Goal: Task Accomplishment & Management: Complete application form

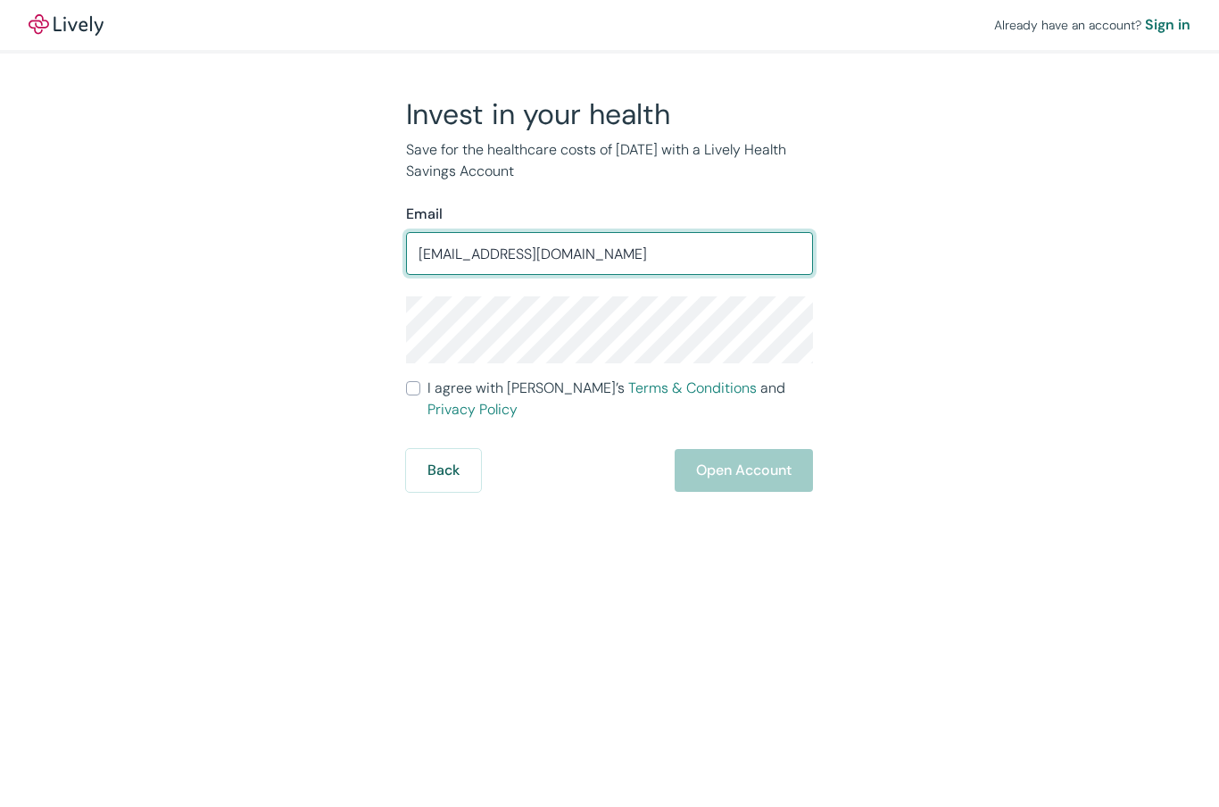
type input "Bsc512001@gmail.com"
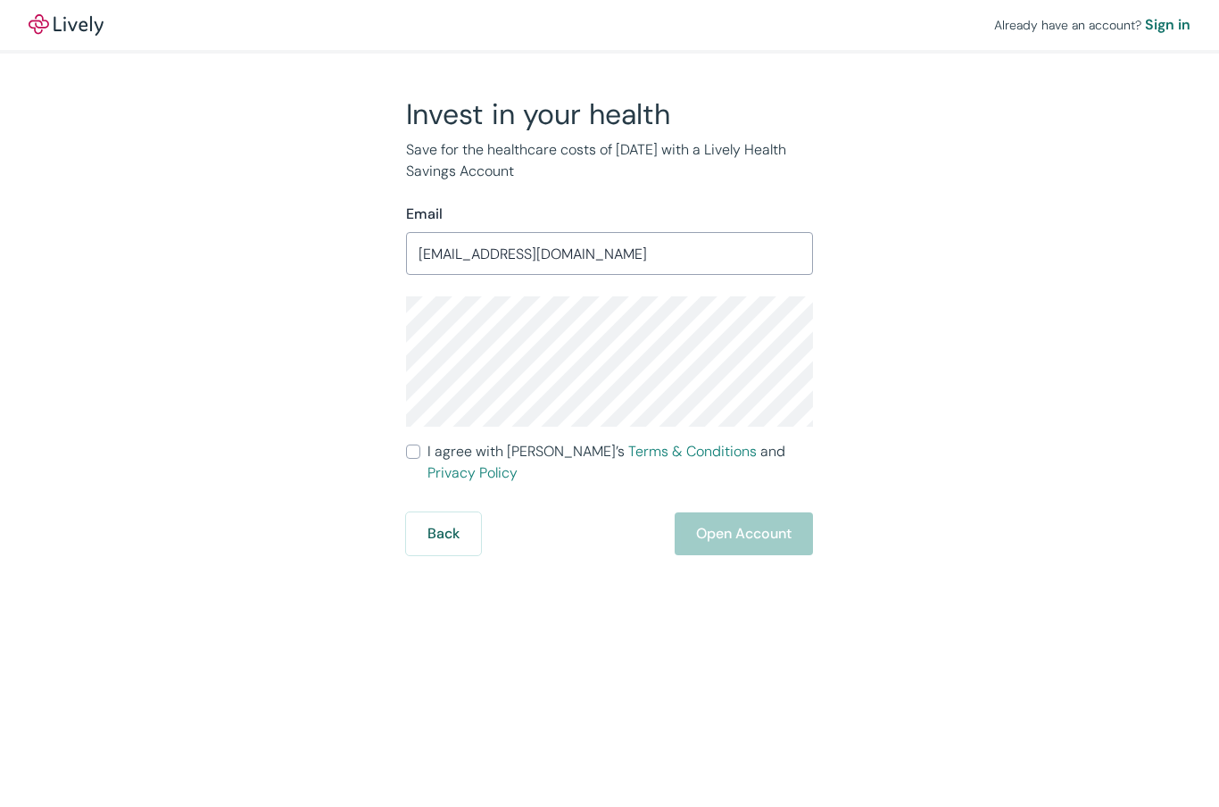
click at [418, 446] on input "I agree with Lively’s Terms & Conditions and Privacy Policy" at bounding box center [413, 451] width 14 height 14
checkbox input "true"
click at [758, 512] on button "Open Account" at bounding box center [744, 533] width 138 height 43
